Goal: Transaction & Acquisition: Purchase product/service

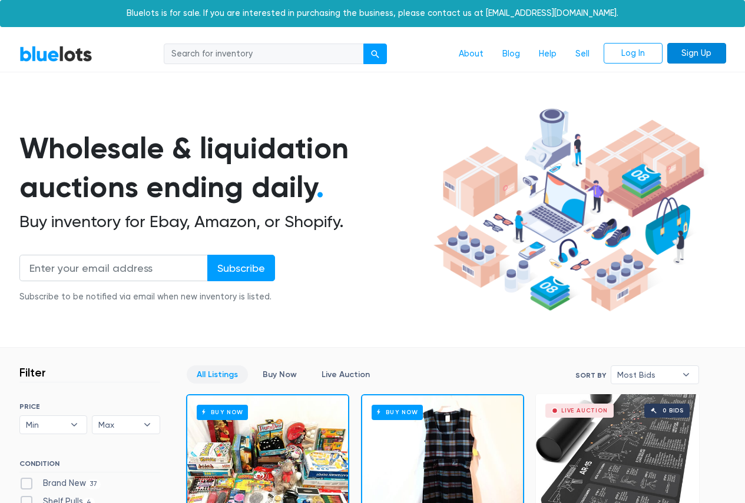
click at [694, 47] on link "Sign Up" at bounding box center [696, 53] width 59 height 21
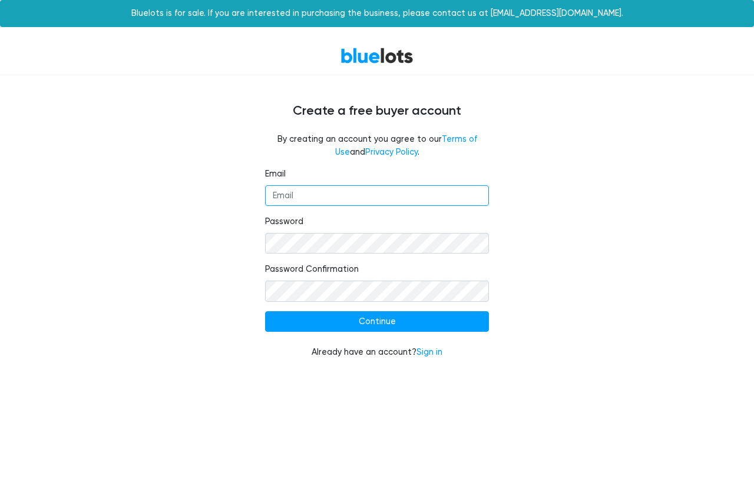
click at [331, 194] on input "Email" at bounding box center [377, 195] width 224 height 21
type input "schaefferdan27@gmail.com"
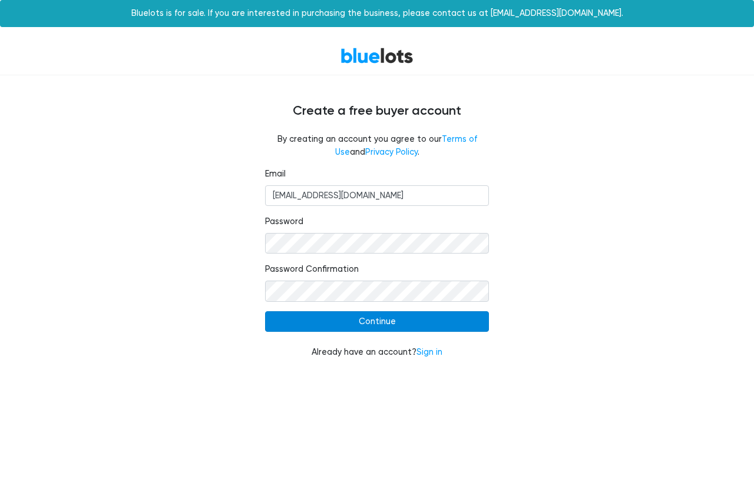
click at [396, 329] on input "Continue" at bounding box center [377, 321] width 224 height 21
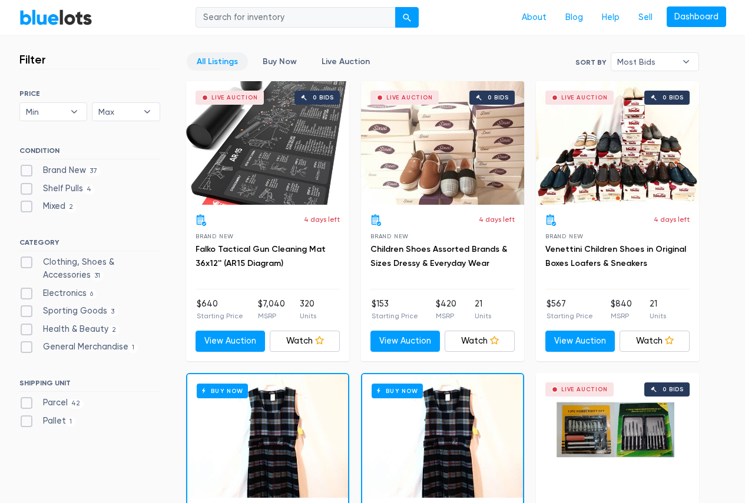
scroll to position [294, 0]
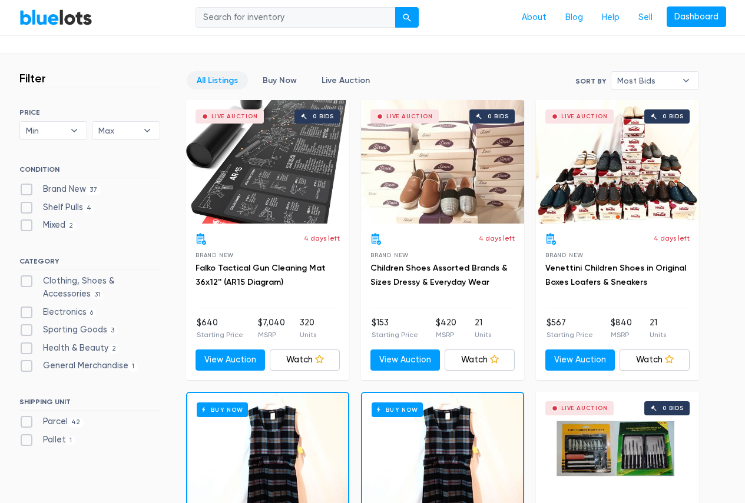
click at [25, 311] on label "Electronics 6" at bounding box center [58, 312] width 78 height 13
click at [25, 311] on input "Electronics 6" at bounding box center [23, 310] width 8 height 8
checkbox input "true"
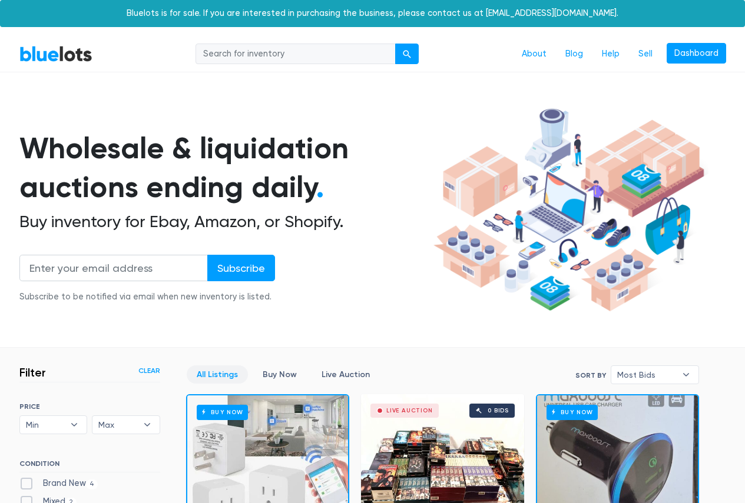
scroll to position [317, 0]
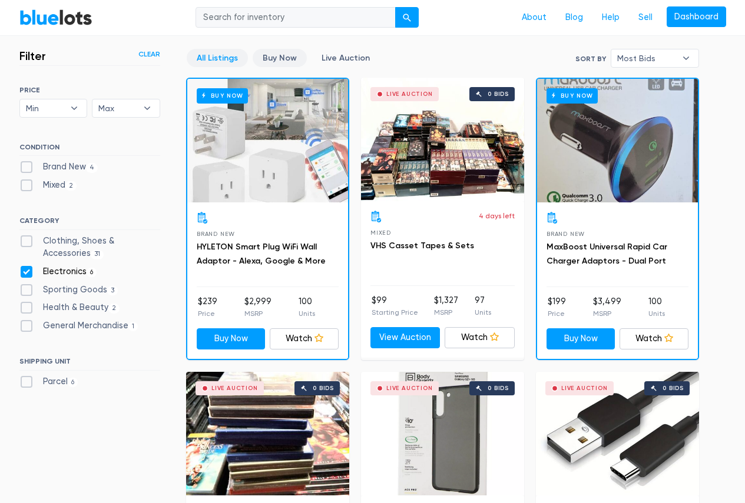
click at [276, 59] on link "Buy Now" at bounding box center [280, 58] width 54 height 18
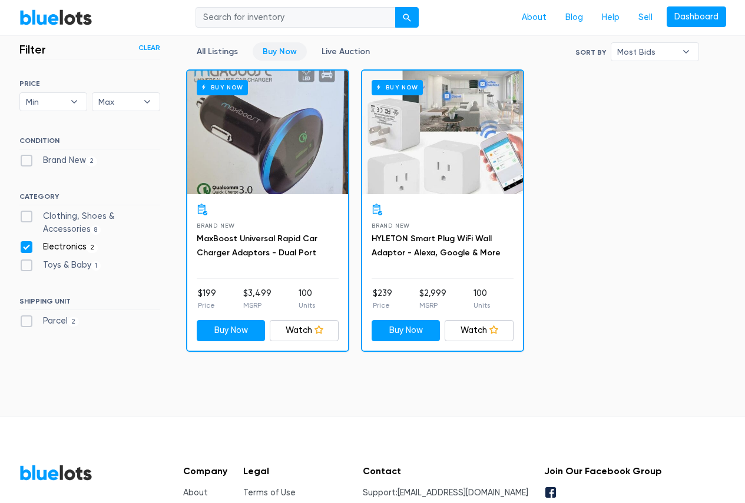
scroll to position [194, 0]
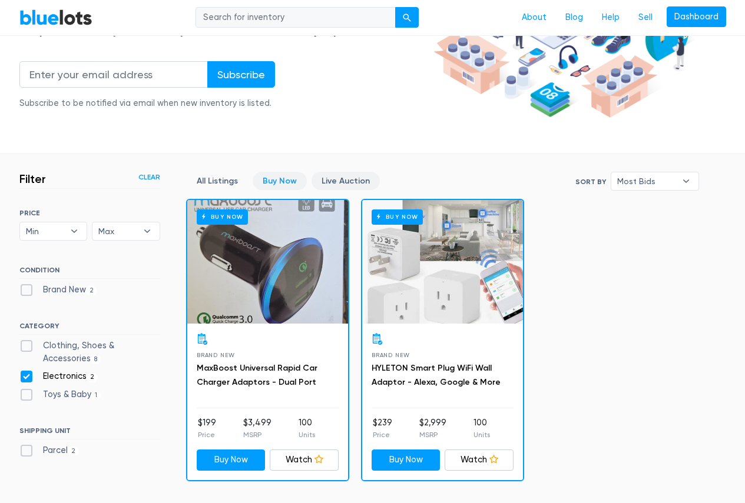
click at [356, 184] on link "Live Auction" at bounding box center [345, 181] width 68 height 18
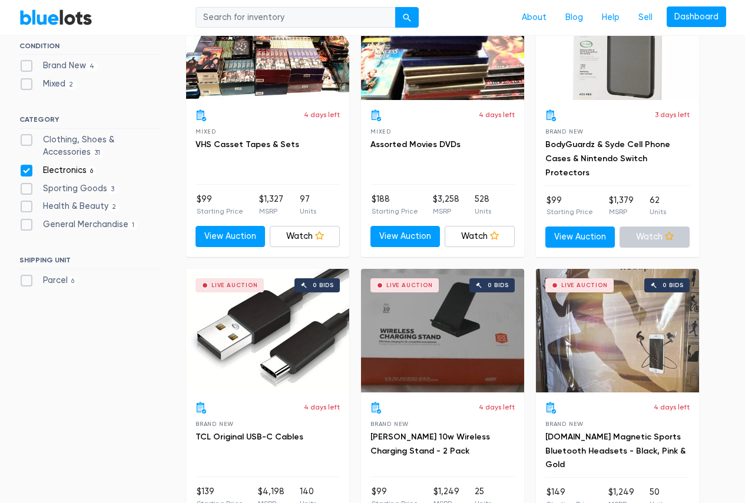
scroll to position [376, 0]
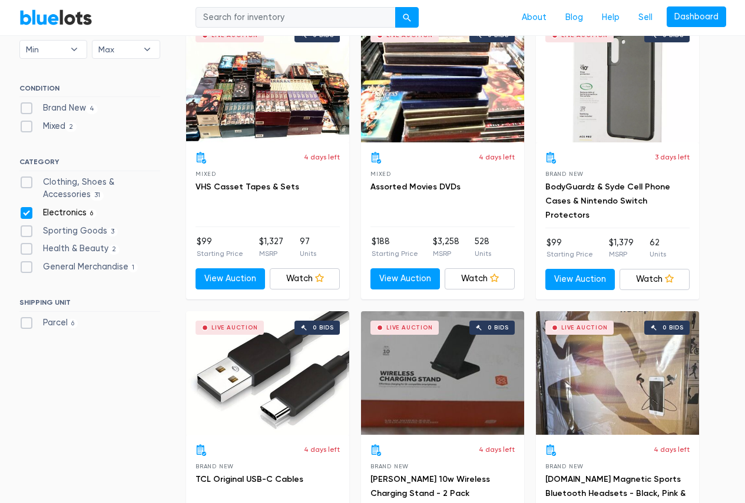
click at [29, 228] on label "Sporting Goods 3" at bounding box center [68, 231] width 99 height 13
click at [27, 228] on Goods"] "Sporting Goods 3" at bounding box center [23, 229] width 8 height 8
checkbox Goods"] "true"
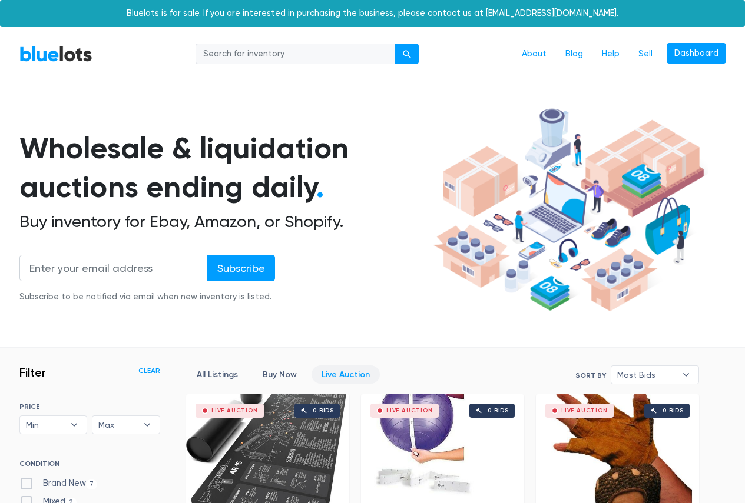
scroll to position [317, 0]
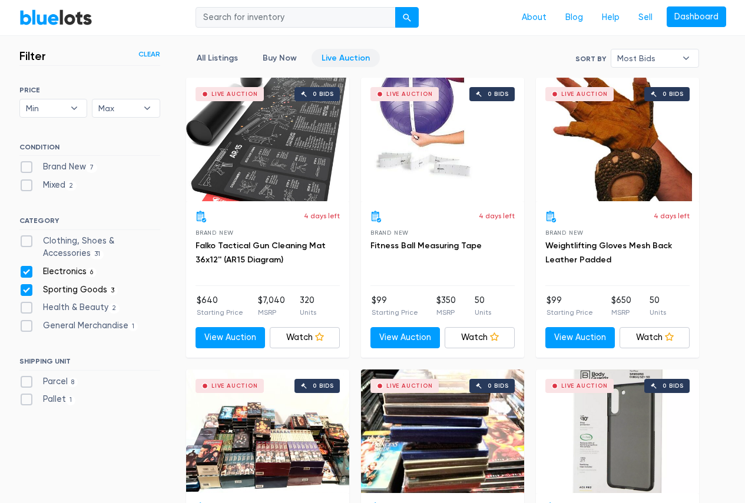
click at [29, 271] on label "Electronics 6" at bounding box center [58, 272] width 78 height 13
click at [27, 271] on input "Electronics 6" at bounding box center [23, 270] width 8 height 8
checkbox input "false"
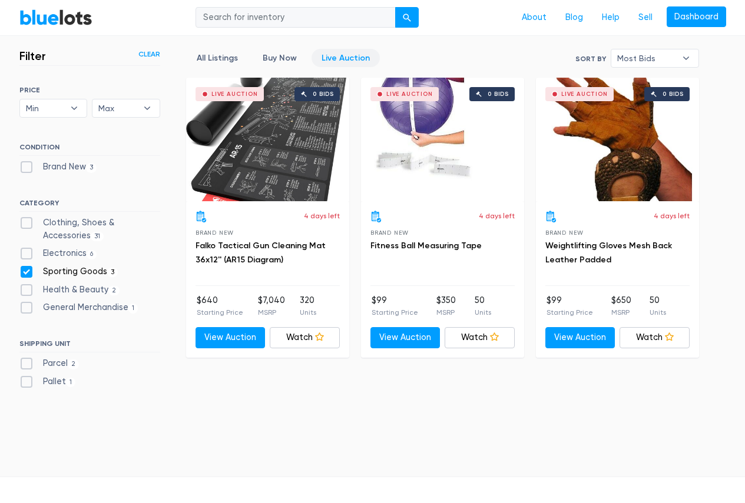
scroll to position [317, 0]
click at [24, 306] on label "General Merchandise 1" at bounding box center [78, 307] width 119 height 13
click at [24, 306] on Merchandise"] "General Merchandise 1" at bounding box center [23, 305] width 8 height 8
checkbox Merchandise"] "true"
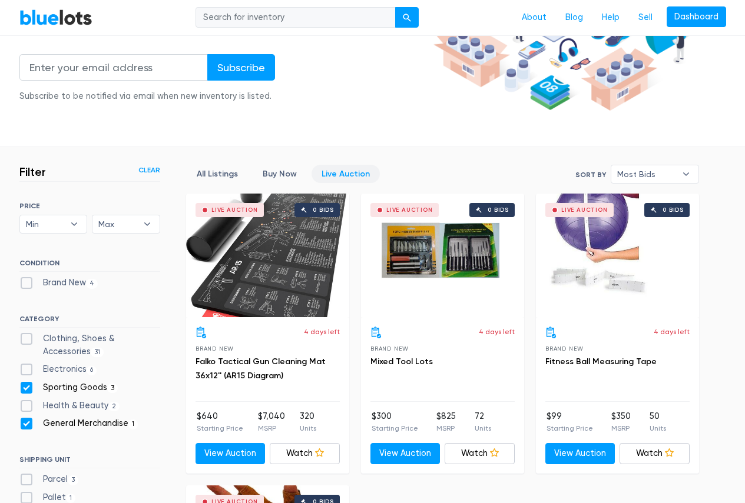
scroll to position [199, 0]
